Goal: Complete application form: Complete application form

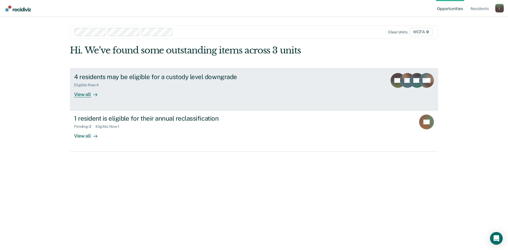
click at [112, 79] on div "4 residents may be eligible for a custody level downgrade" at bounding box center [167, 77] width 186 height 8
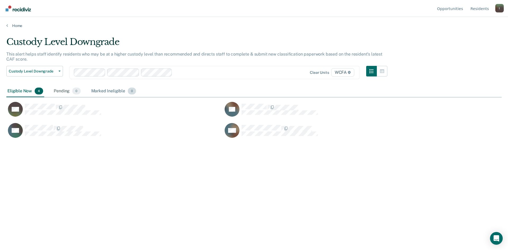
scroll to position [170, 491]
click at [64, 92] on div "Pending 0" at bounding box center [67, 91] width 29 height 12
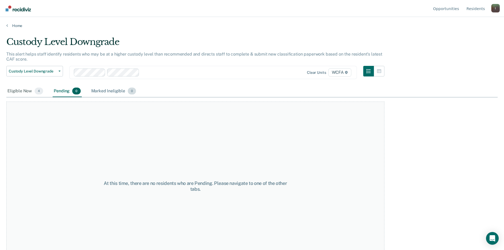
click at [116, 90] on div "Marked Ineligible 0" at bounding box center [113, 91] width 47 height 12
click at [381, 71] on icon "button" at bounding box center [379, 71] width 4 height 4
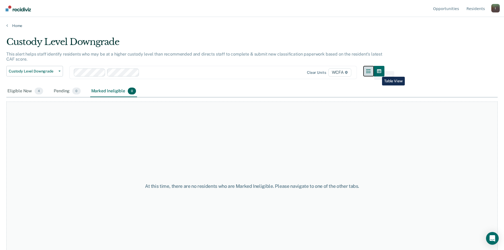
click at [370, 67] on button "button" at bounding box center [368, 71] width 11 height 11
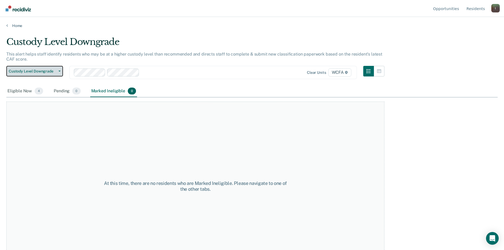
click at [22, 70] on span "Custody Level Downgrade" at bounding box center [33, 71] width 48 height 4
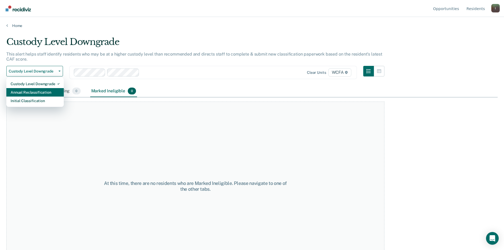
click at [20, 93] on div "Annual Reclassification" at bounding box center [35, 92] width 49 height 8
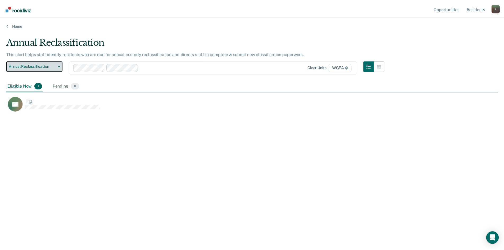
scroll to position [4, 4]
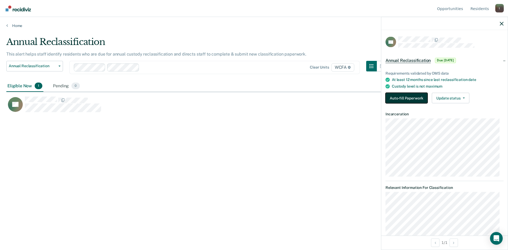
click at [405, 98] on button "Auto-fill Paperwork" at bounding box center [406, 98] width 42 height 11
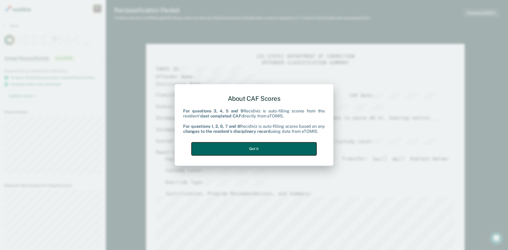
click at [271, 148] on button "Got it" at bounding box center [253, 148] width 125 height 13
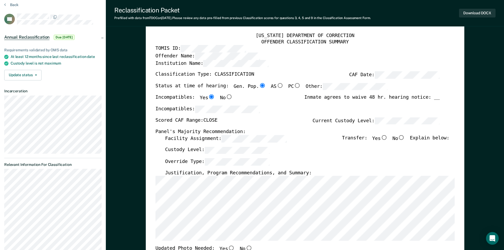
scroll to position [26, 0]
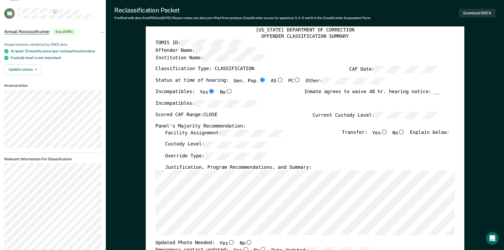
click at [404, 133] on input "No" at bounding box center [401, 132] width 7 height 5
type textarea "x"
radio input "true"
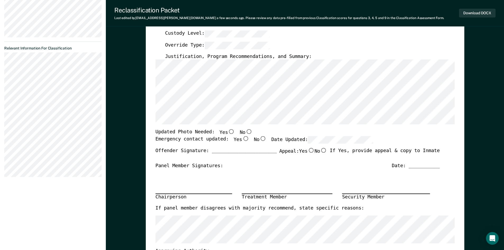
scroll to position [159, 0]
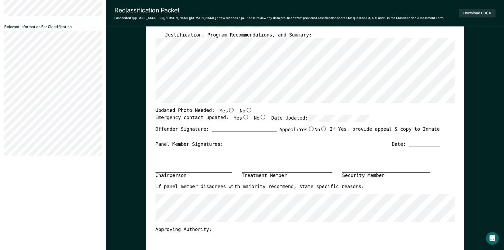
click at [228, 110] on input "Yes" at bounding box center [231, 110] width 7 height 5
type textarea "x"
radio input "true"
click at [242, 118] on input "Yes" at bounding box center [245, 117] width 7 height 5
type textarea "x"
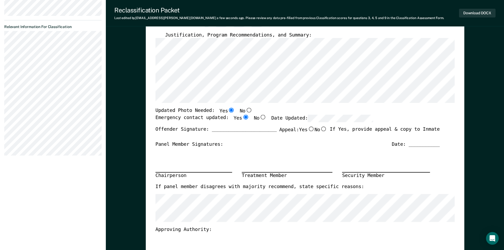
radio input "true"
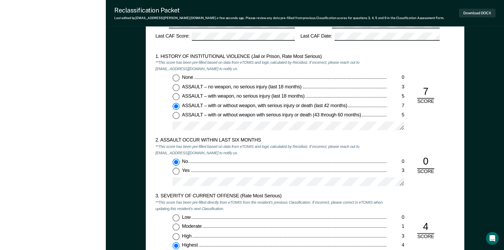
scroll to position [539, 0]
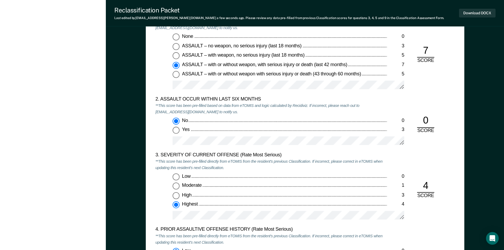
click at [172, 55] on div "None 0 ASSAULT – no weapon, no serious injury (last 18 months) 3 ASSAULT – with…" at bounding box center [271, 64] width 232 height 60
click at [179, 60] on div "None 0 ASSAULT – no weapon, no serious injury (last 18 months) 3 ASSAULT – with…" at bounding box center [271, 64] width 232 height 60
click at [176, 56] on input "ASSAULT – with weapon, no serious injury (last 18 months) 5" at bounding box center [175, 55] width 7 height 7
type textarea "x"
radio input "true"
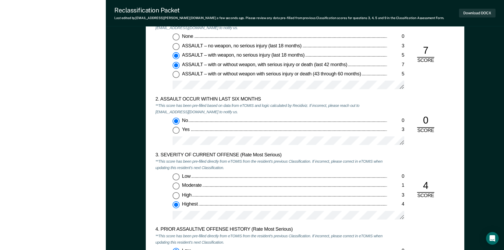
radio input "false"
click at [176, 61] on div "None 0 ASSAULT – no weapon, no serious injury (last 18 months) 3 ASSAULT – with…" at bounding box center [271, 64] width 232 height 60
click at [175, 67] on input "ASSAULT – with or without weapon, with serious injury or death (last 42 months)…" at bounding box center [175, 65] width 7 height 7
type textarea "x"
radio input "false"
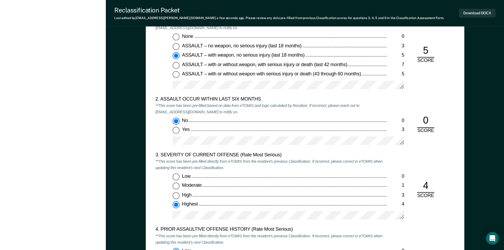
radio input "true"
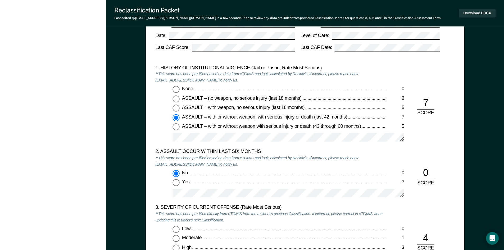
scroll to position [486, 0]
click at [171, 122] on div "None 0 ASSAULT – no weapon, no serious injury (last 18 months) 3 ASSAULT – with…" at bounding box center [271, 116] width 232 height 60
drag, startPoint x: 178, startPoint y: 127, endPoint x: 176, endPoint y: 127, distance: 2.8
click at [178, 127] on input "ASSAULT – with or without weapon with serious injury or death (43 through 60 mo…" at bounding box center [175, 127] width 7 height 7
type textarea "x"
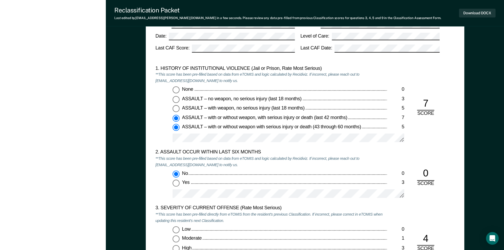
radio input "false"
radio input "true"
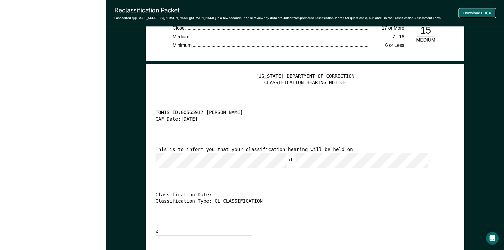
scroll to position [0, 0]
click at [471, 13] on button "Download DOCX" at bounding box center [477, 13] width 37 height 9
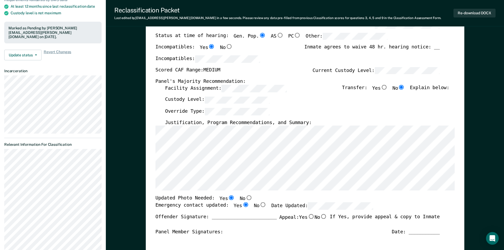
scroll to position [63, 0]
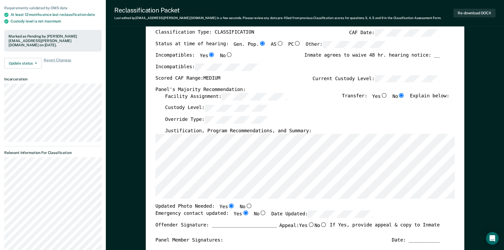
type textarea "x"
